Goal: Task Accomplishment & Management: Complete application form

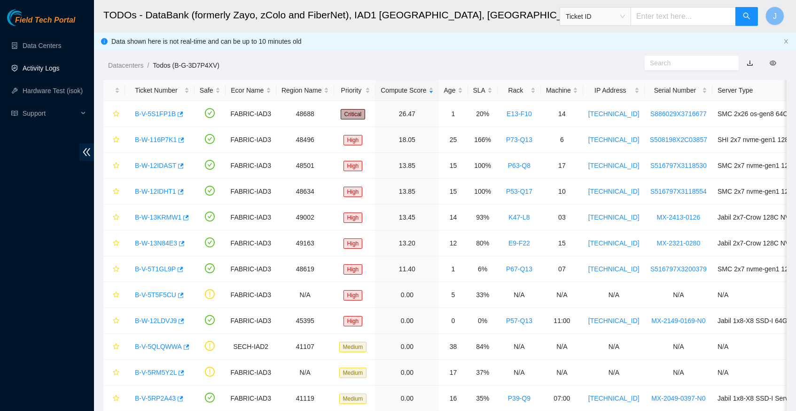
click at [54, 69] on link "Activity Logs" at bounding box center [41, 68] width 37 height 8
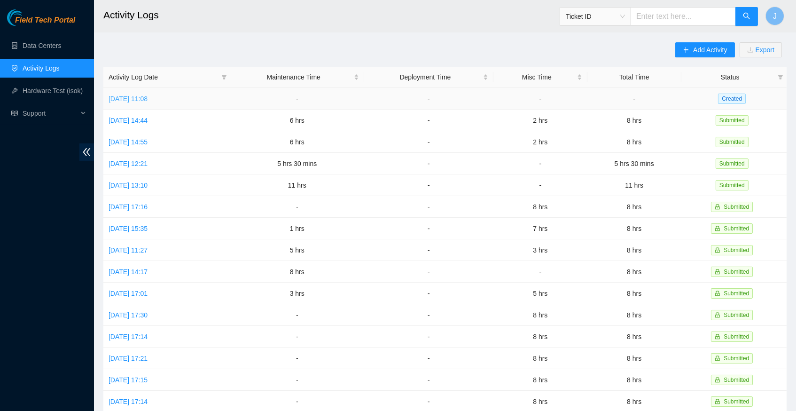
click at [148, 95] on link "[DATE] 11:08" at bounding box center [128, 99] width 39 height 8
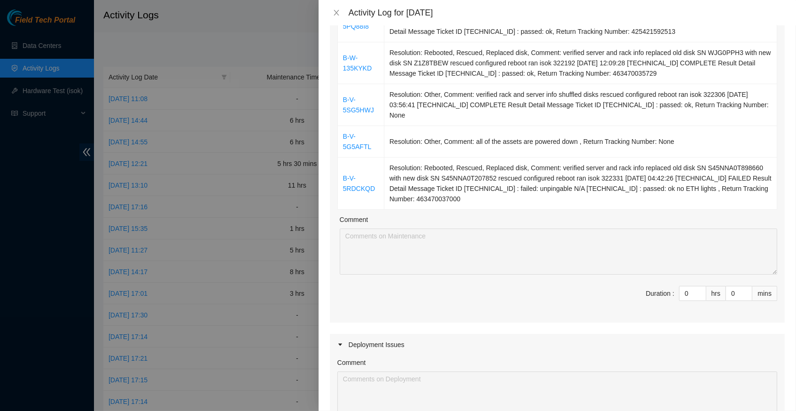
scroll to position [194, 0]
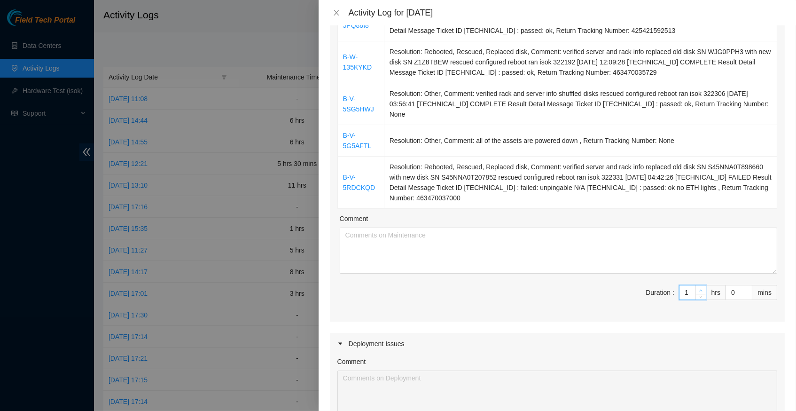
type input "1"
click at [701, 287] on span "up" at bounding box center [701, 290] width 6 height 6
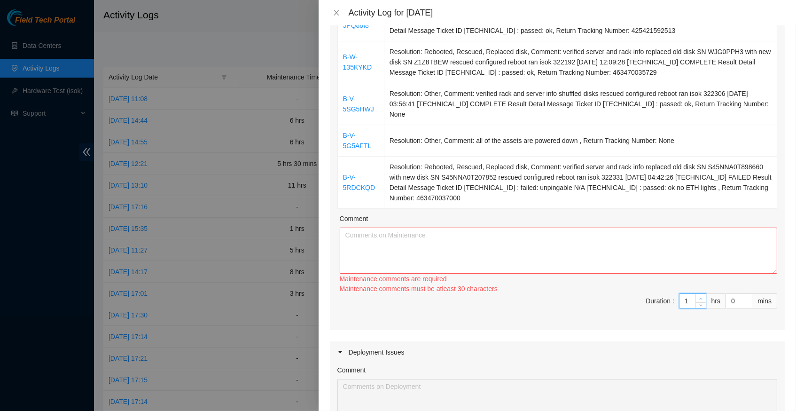
type input "2"
click at [701, 287] on div "Ticket Number Resolution B-V-5RHPTHB Resolution: Rebooted, Replaced disk, Comme…" at bounding box center [557, 132] width 455 height 396
click at [701, 287] on div "Maintenance comments are required Maintenance comments must be atleast 30 chara…" at bounding box center [559, 284] width 438 height 20
type input "3"
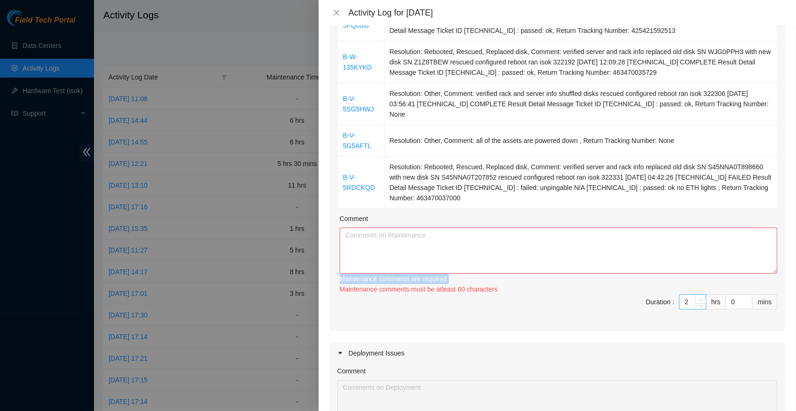
type input "3"
click at [701, 298] on icon "up" at bounding box center [700, 299] width 3 height 3
type input "4"
click at [701, 298] on icon "up" at bounding box center [700, 299] width 3 height 3
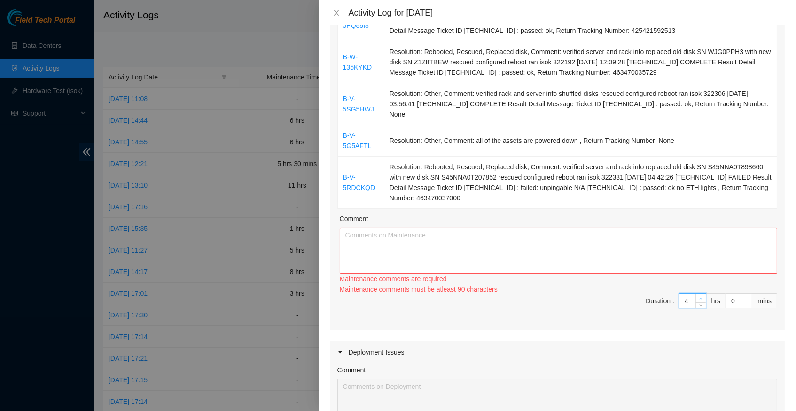
type input "5"
click at [701, 298] on icon "up" at bounding box center [700, 299] width 3 height 3
type input "6"
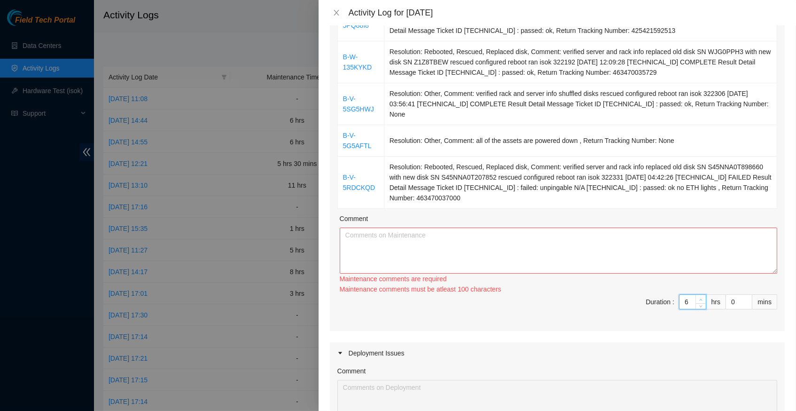
type input "6"
type input "7"
click at [701, 298] on icon "up" at bounding box center [700, 299] width 3 height 3
type input "8"
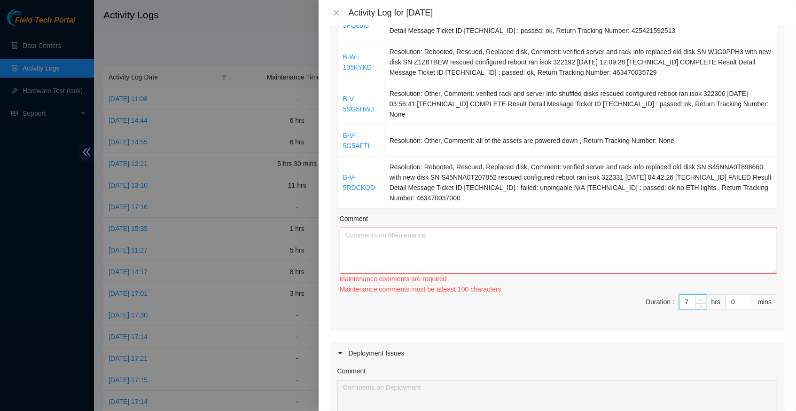
type input "8"
click at [701, 298] on icon "up" at bounding box center [700, 299] width 3 height 3
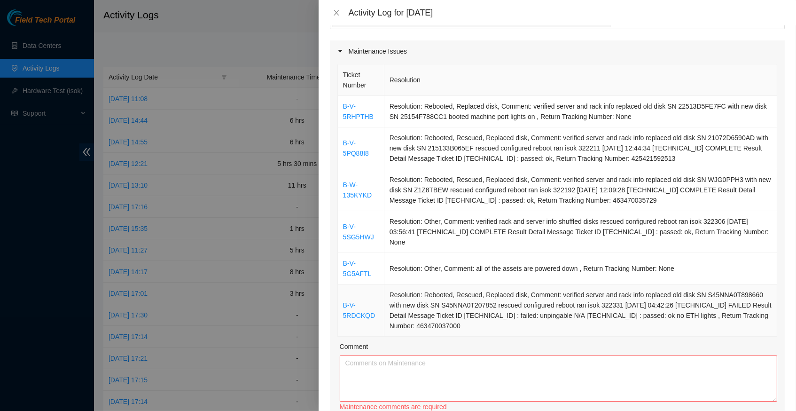
scroll to position [77, 0]
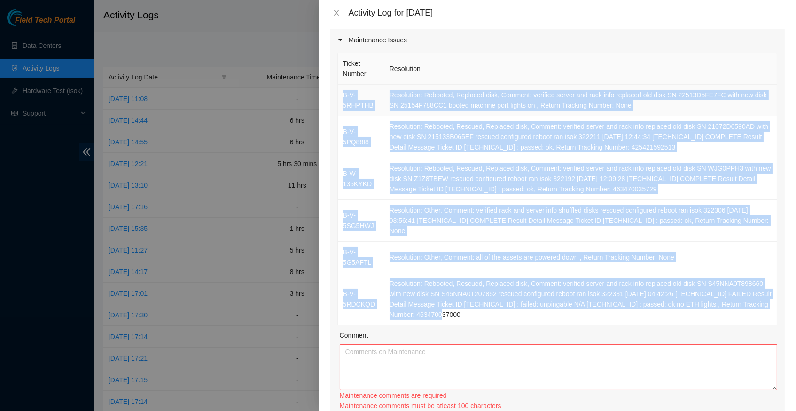
drag, startPoint x: 544, startPoint y: 316, endPoint x: 337, endPoint y: 93, distance: 304.6
click at [338, 93] on tbody "B-V-5RHPTHB Resolution: Rebooted, Replaced disk, Comment: verified server and r…" at bounding box center [557, 205] width 439 height 241
copy tbody "B-V-5RHPTHB Resolution: Rebooted, Replaced disk, Comment: verified server and r…"
click at [413, 360] on textarea "Comment" at bounding box center [559, 367] width 438 height 46
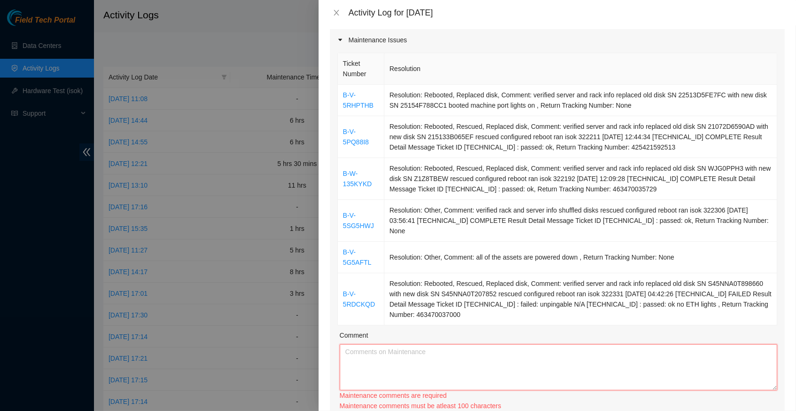
paste textarea "B-V-5RHPTHB Resolution: Rebooted, Replaced disk, Comment: verified server and r…"
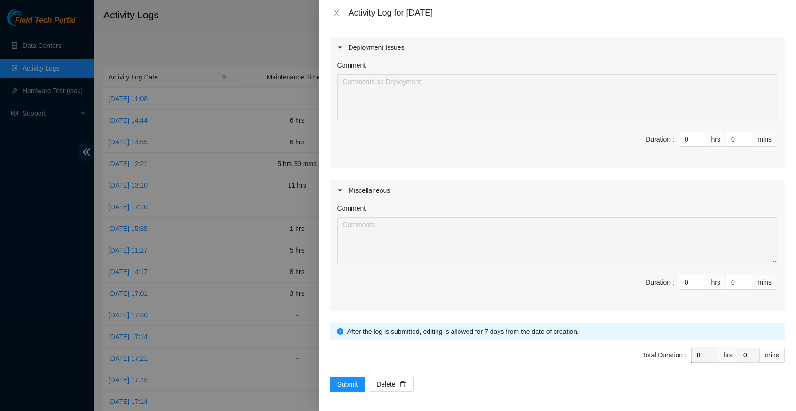
scroll to position [489, 0]
type textarea "B-V-5RHPTHB Resolution: Rebooted, Replaced disk, Comment: verified server and r…"
click at [353, 382] on span "Submit" at bounding box center [347, 384] width 21 height 10
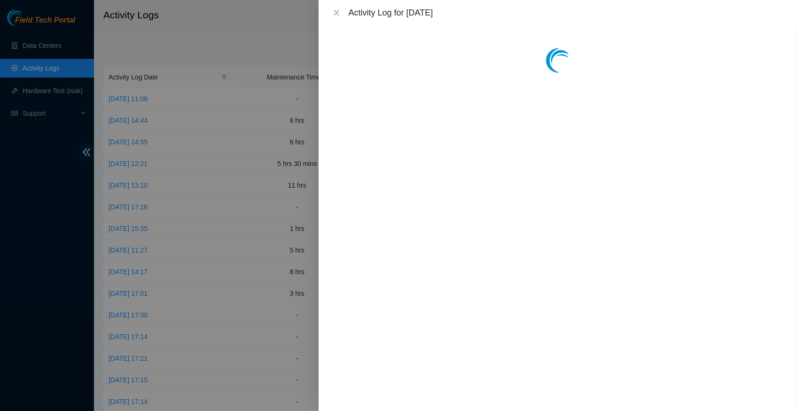
scroll to position [0, 0]
